Goal: Navigation & Orientation: Find specific page/section

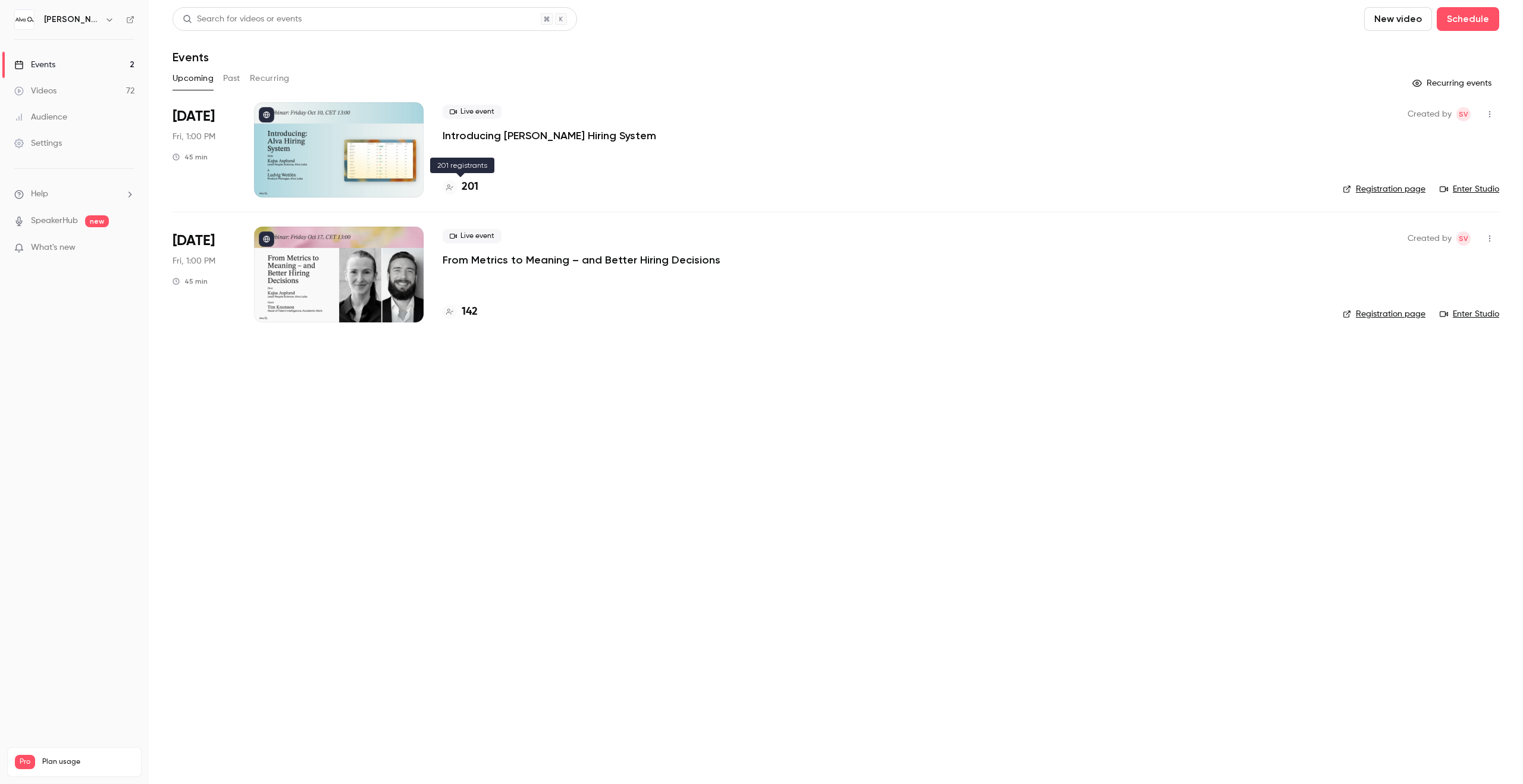
click at [459, 182] on div "201" at bounding box center [460, 187] width 36 height 16
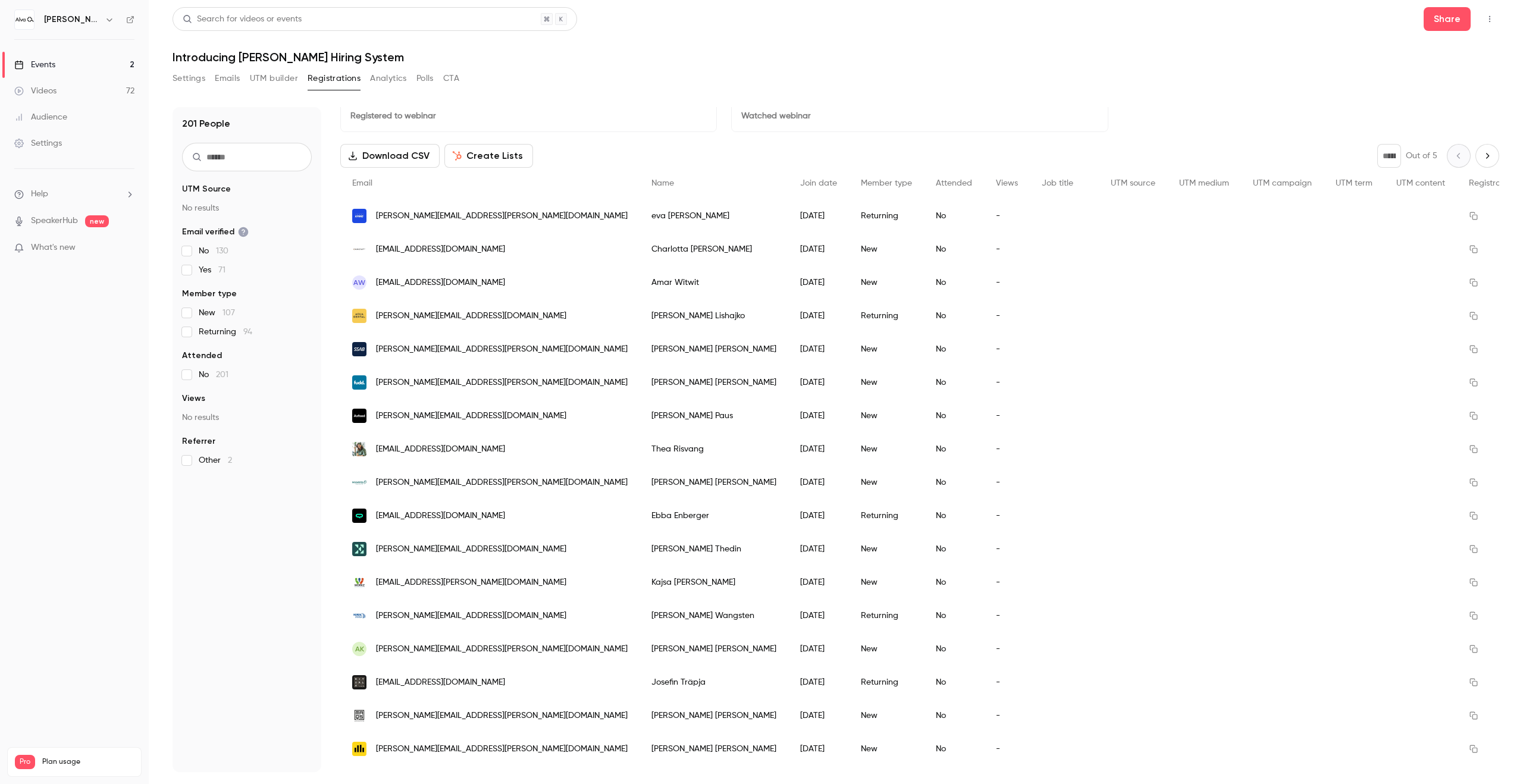
scroll to position [18, 0]
click at [37, 29] on div "[PERSON_NAME] Labs" at bounding box center [74, 19] width 120 height 20
click at [105, 17] on icon "button" at bounding box center [109, 19] width 9 height 9
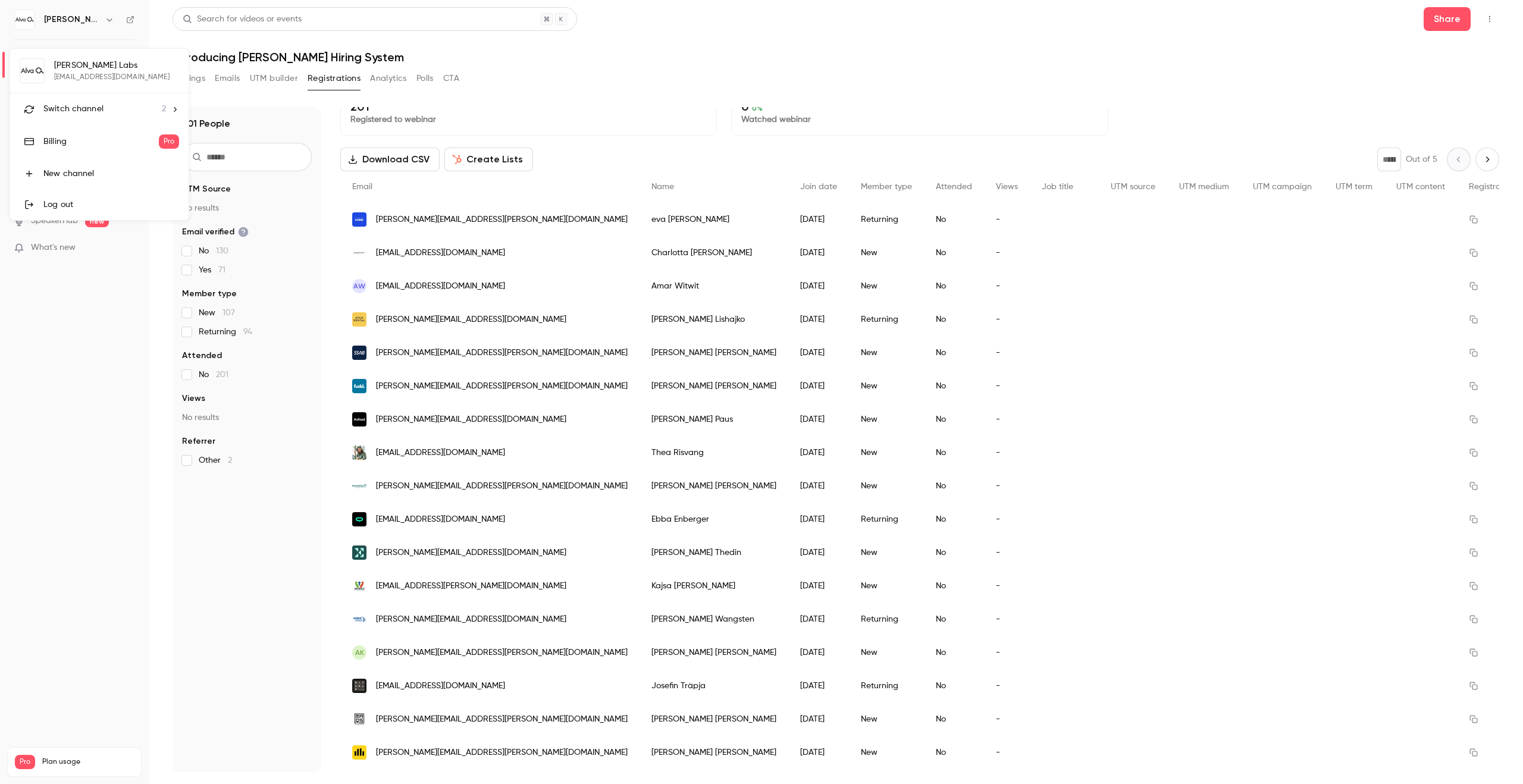
click at [91, 108] on span "Switch channel" at bounding box center [74, 109] width 60 height 12
click at [149, 109] on link "[PERSON_NAME][GEOGRAPHIC_DATA]" at bounding box center [104, 99] width 188 height 34
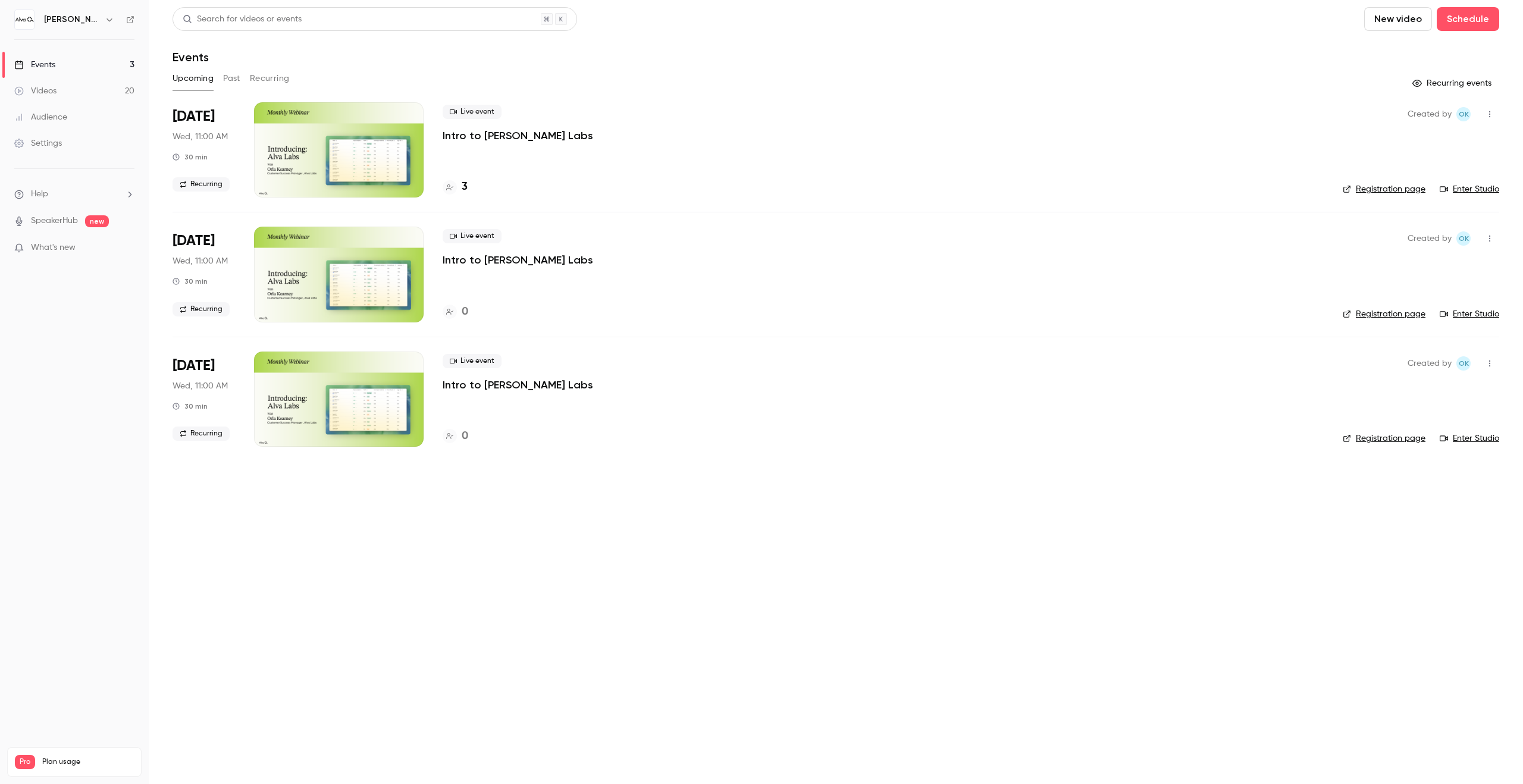
click at [101, 67] on link "Events 3" at bounding box center [74, 65] width 149 height 26
click at [91, 26] on div "[PERSON_NAME][GEOGRAPHIC_DATA]" at bounding box center [81, 19] width 72 height 14
click at [96, 16] on h6 "[PERSON_NAME][GEOGRAPHIC_DATA]" at bounding box center [72, 19] width 56 height 12
click at [105, 17] on icon "button" at bounding box center [109, 19] width 9 height 9
click at [107, 100] on li "Switch channel 2" at bounding box center [109, 109] width 199 height 31
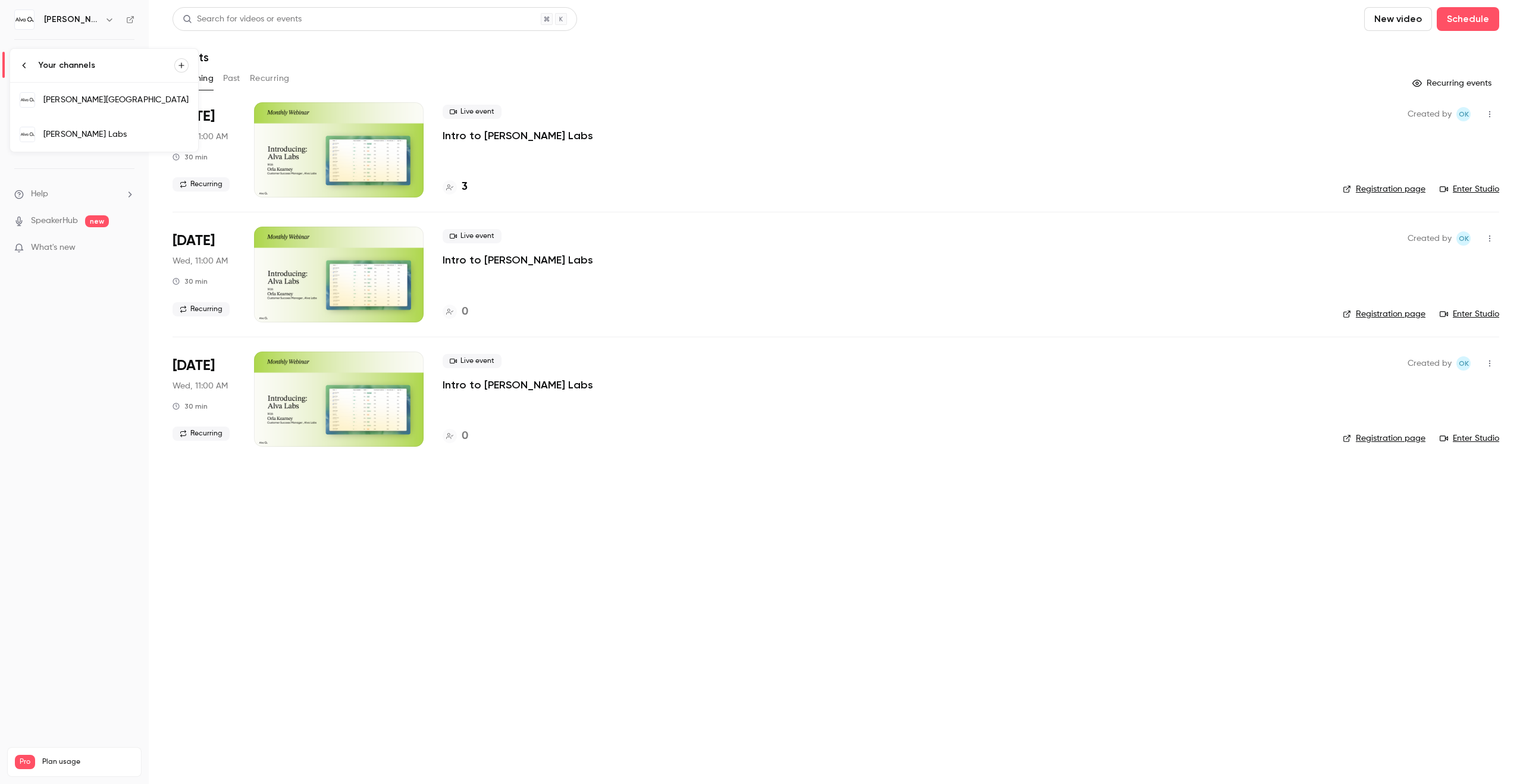
click at [117, 99] on div "[PERSON_NAME][GEOGRAPHIC_DATA]" at bounding box center [116, 100] width 145 height 12
click at [104, 12] on button "button" at bounding box center [109, 19] width 14 height 14
click at [105, 118] on li "Switch channel 2" at bounding box center [109, 109] width 199 height 31
click at [108, 134] on div "[PERSON_NAME] Labs" at bounding box center [116, 134] width 145 height 12
